Goal: Task Accomplishment & Management: Manage account settings

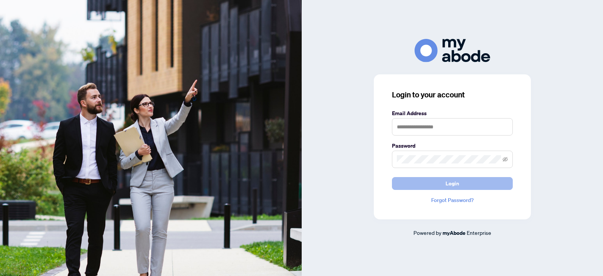
click at [440, 181] on button "Login" at bounding box center [452, 183] width 121 height 13
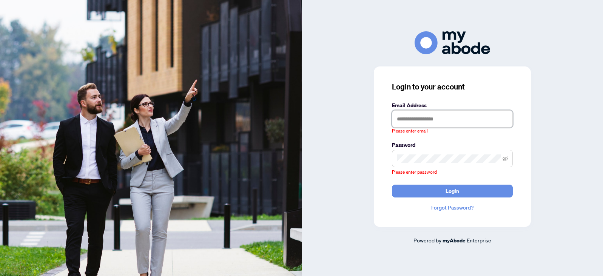
click at [457, 118] on input "text" at bounding box center [452, 118] width 121 height 17
type input "**********"
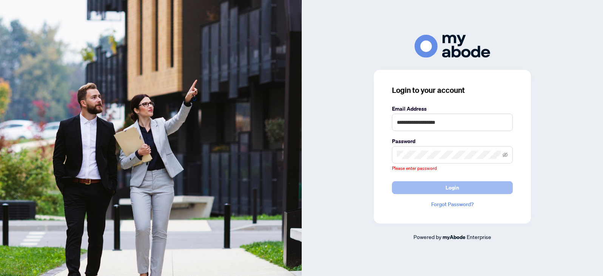
click at [452, 187] on span "Login" at bounding box center [453, 188] width 14 height 12
click at [506, 153] on icon "eye-invisible" at bounding box center [505, 155] width 5 height 5
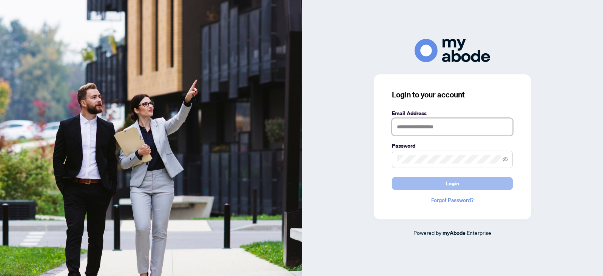
type input "**********"
click at [449, 181] on span "Login" at bounding box center [453, 184] width 14 height 12
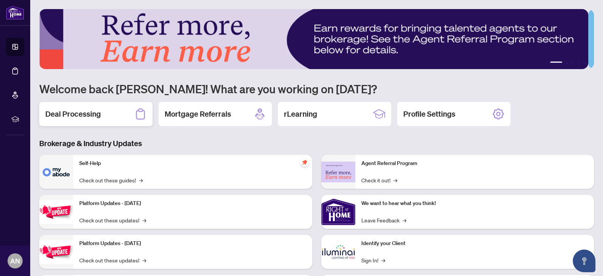
click at [62, 111] on h2 "Deal Processing" at bounding box center [73, 114] width 56 height 11
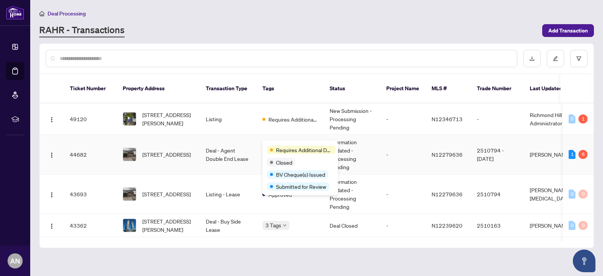
click at [274, 144] on div "Requires Additional Docs Closed BV Cheque(s) Issued Submitted for Review" at bounding box center [301, 168] width 76 height 55
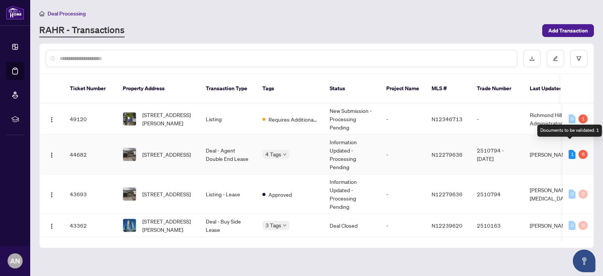
click at [569, 150] on div "1" at bounding box center [572, 154] width 7 height 9
click at [581, 150] on div "6" at bounding box center [583, 154] width 9 height 9
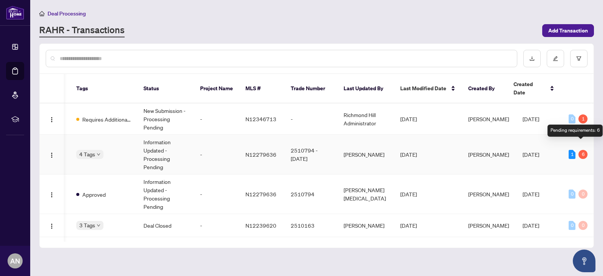
click at [580, 150] on div "6" at bounding box center [583, 154] width 9 height 9
click at [581, 150] on div "6" at bounding box center [583, 154] width 9 height 9
click at [157, 141] on td "Information Updated - Processing Pending" at bounding box center [166, 155] width 57 height 40
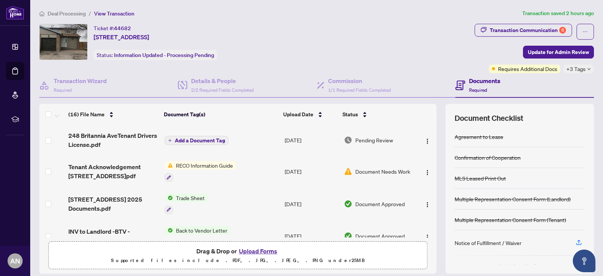
click at [187, 139] on span "Add a Document Tag" at bounding box center [200, 140] width 50 height 5
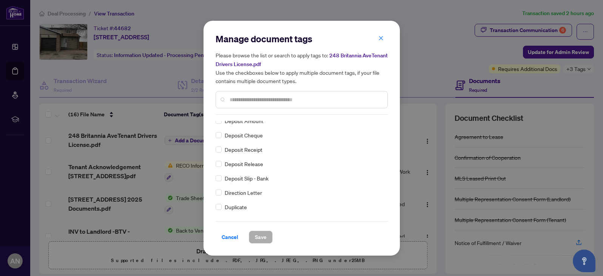
scroll to position [688, 0]
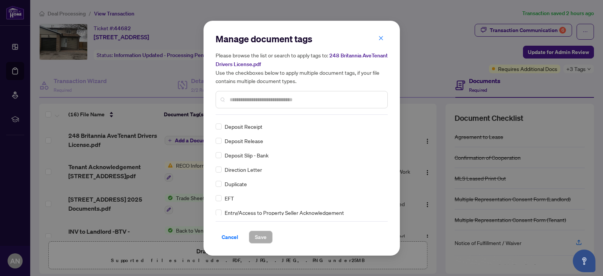
click at [388, 135] on div "Manage document tags Please browse the list or search to apply tags to: 248 Bri…" at bounding box center [302, 138] width 196 height 235
click at [230, 235] on span "Cancel" at bounding box center [230, 237] width 17 height 12
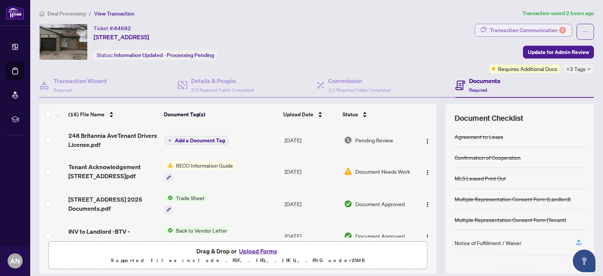
click at [504, 28] on div "Transaction Communication 6" at bounding box center [528, 30] width 76 height 12
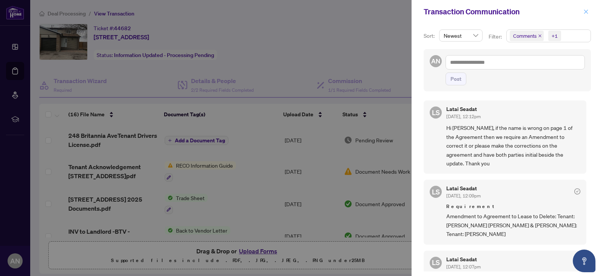
click at [586, 11] on icon "close" at bounding box center [586, 11] width 4 height 4
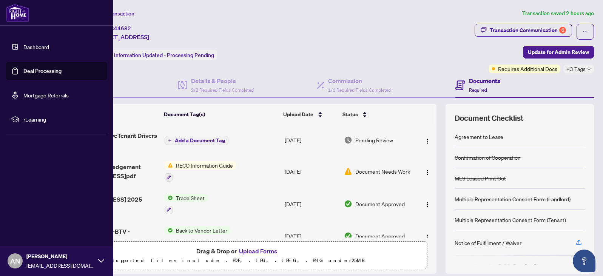
click at [100, 260] on icon at bounding box center [101, 261] width 6 height 6
click at [31, 216] on span "Logout" at bounding box center [30, 216] width 17 height 12
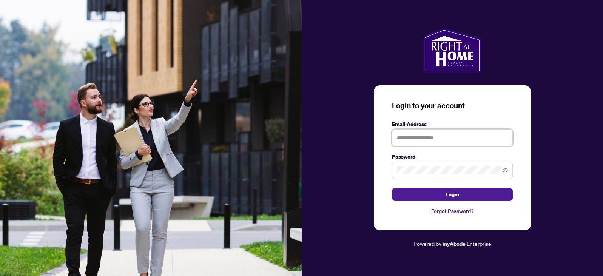
type input "**********"
